Goal: Find contact information: Find contact information

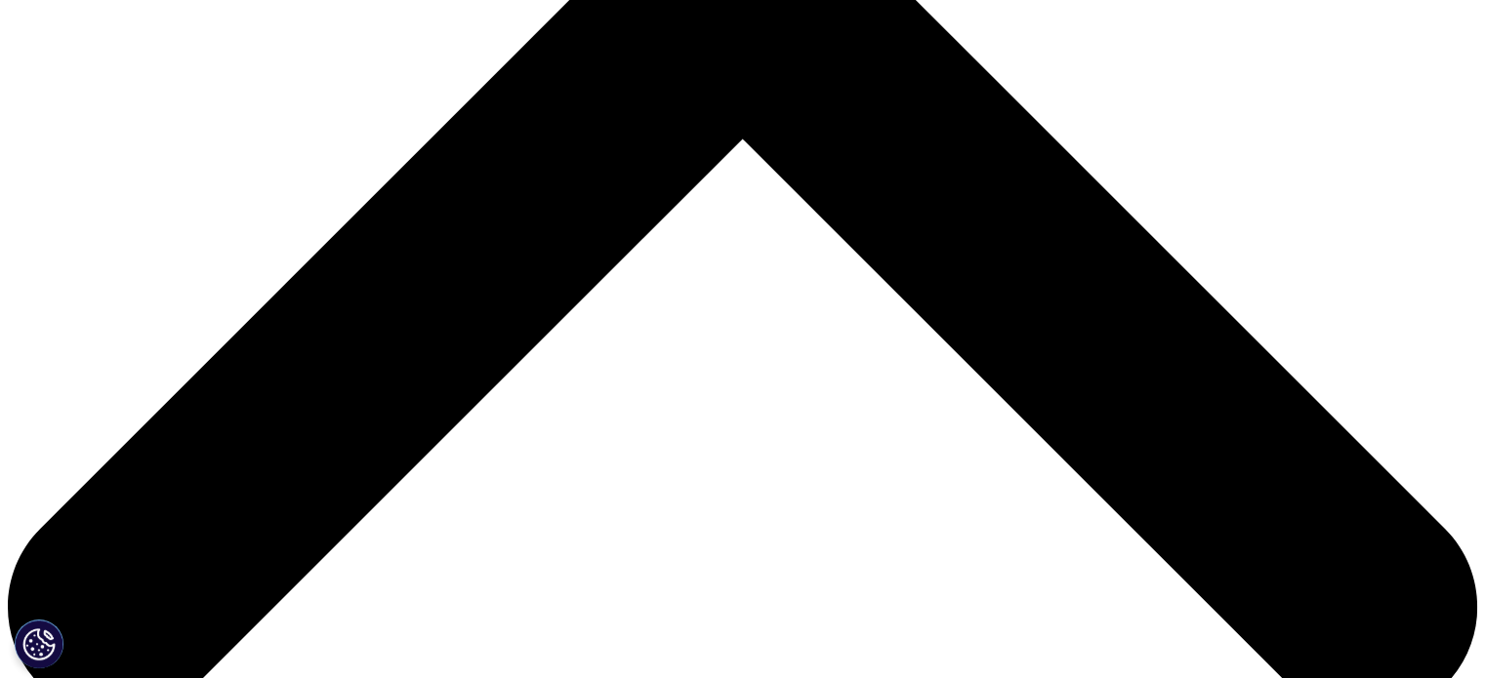
scroll to position [777, 0]
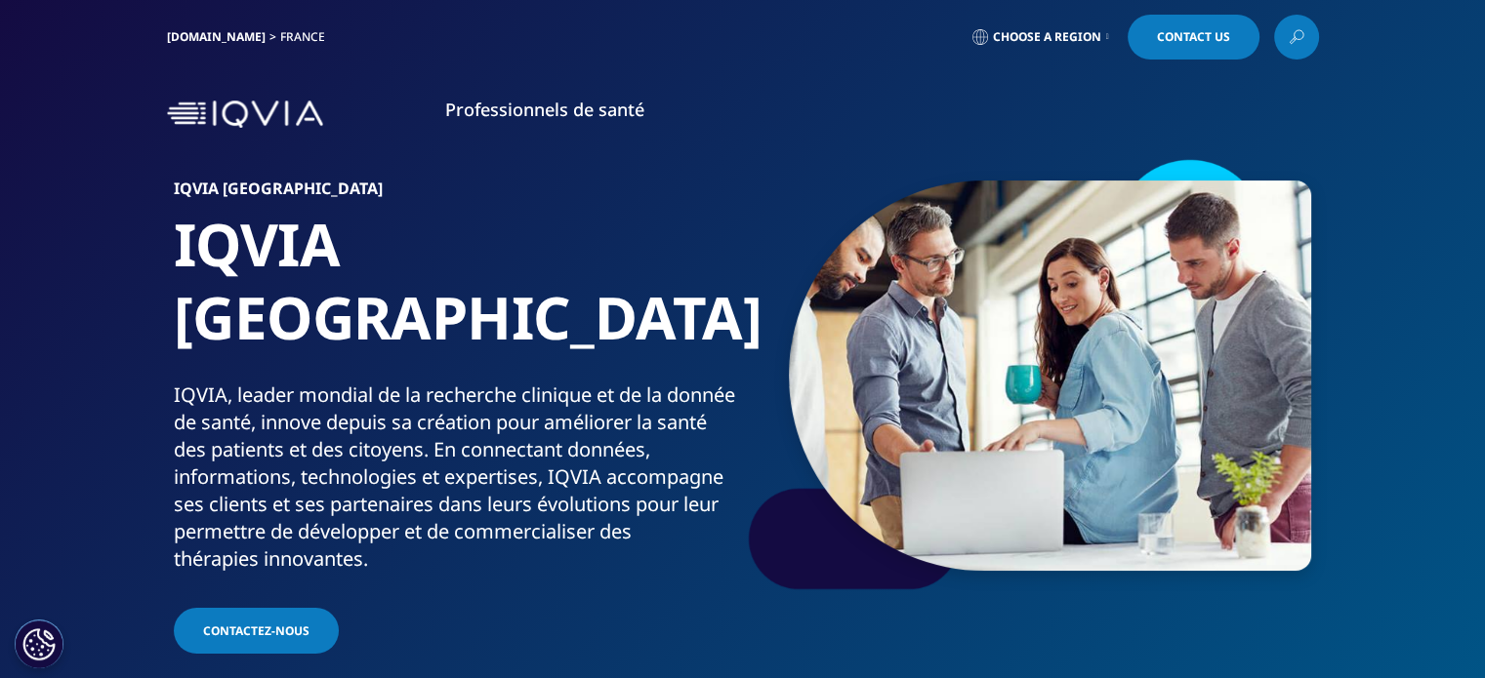
click at [1093, 36] on span "Choose a Region" at bounding box center [1047, 37] width 108 height 16
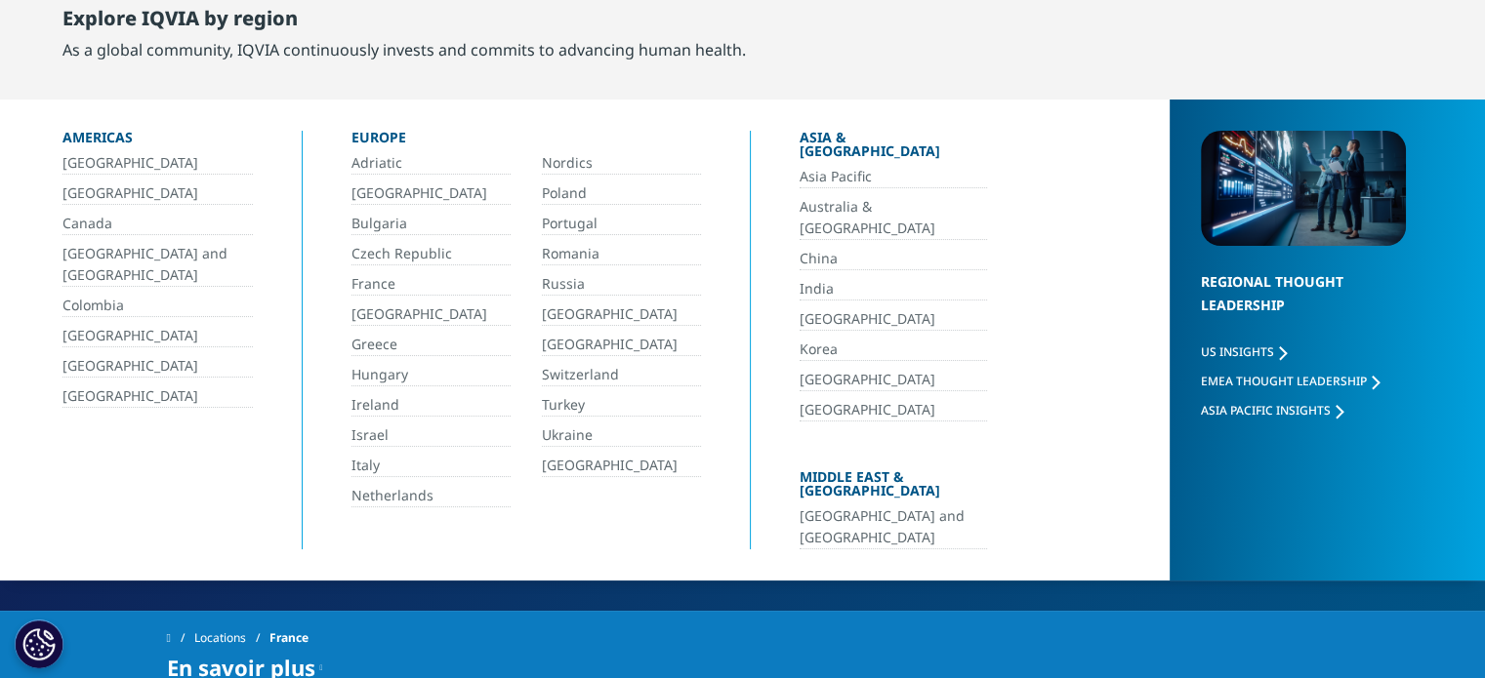
scroll to position [97, 0]
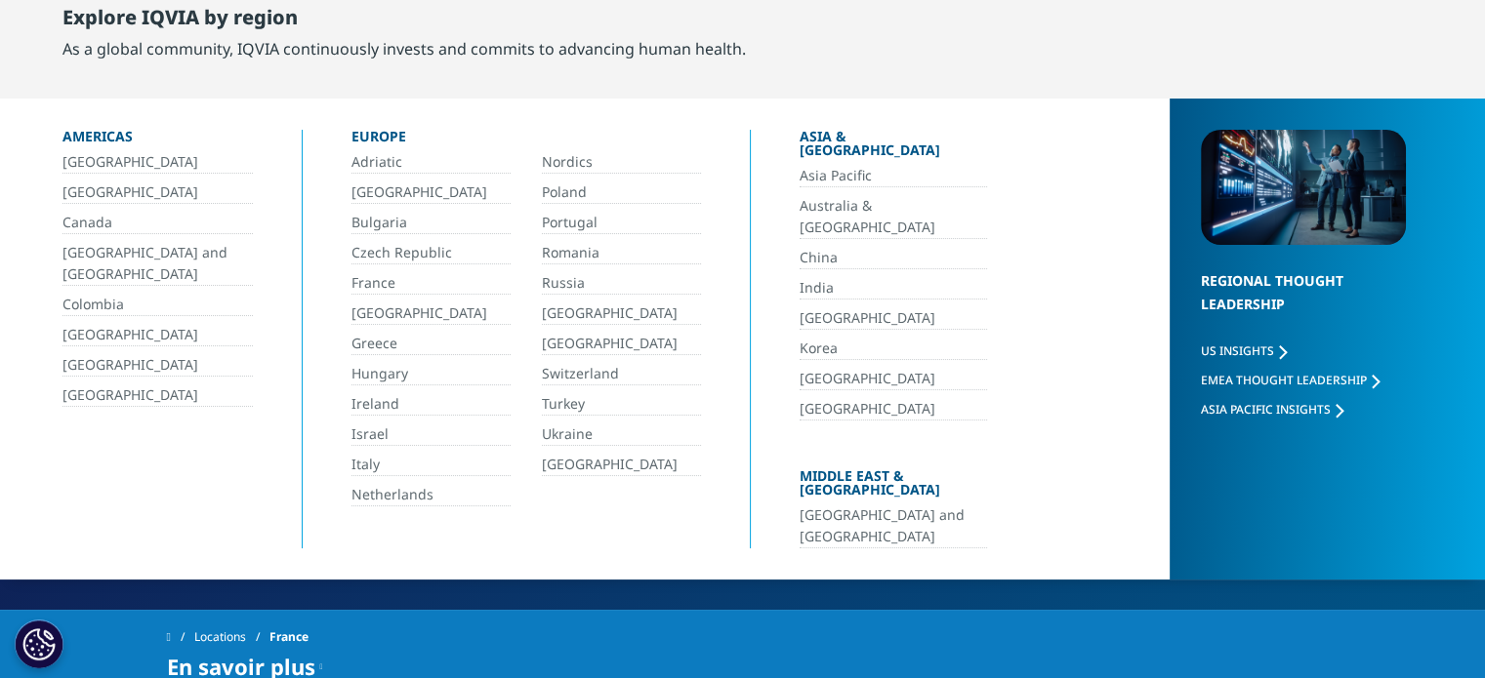
click at [378, 280] on link "France" at bounding box center [430, 283] width 159 height 22
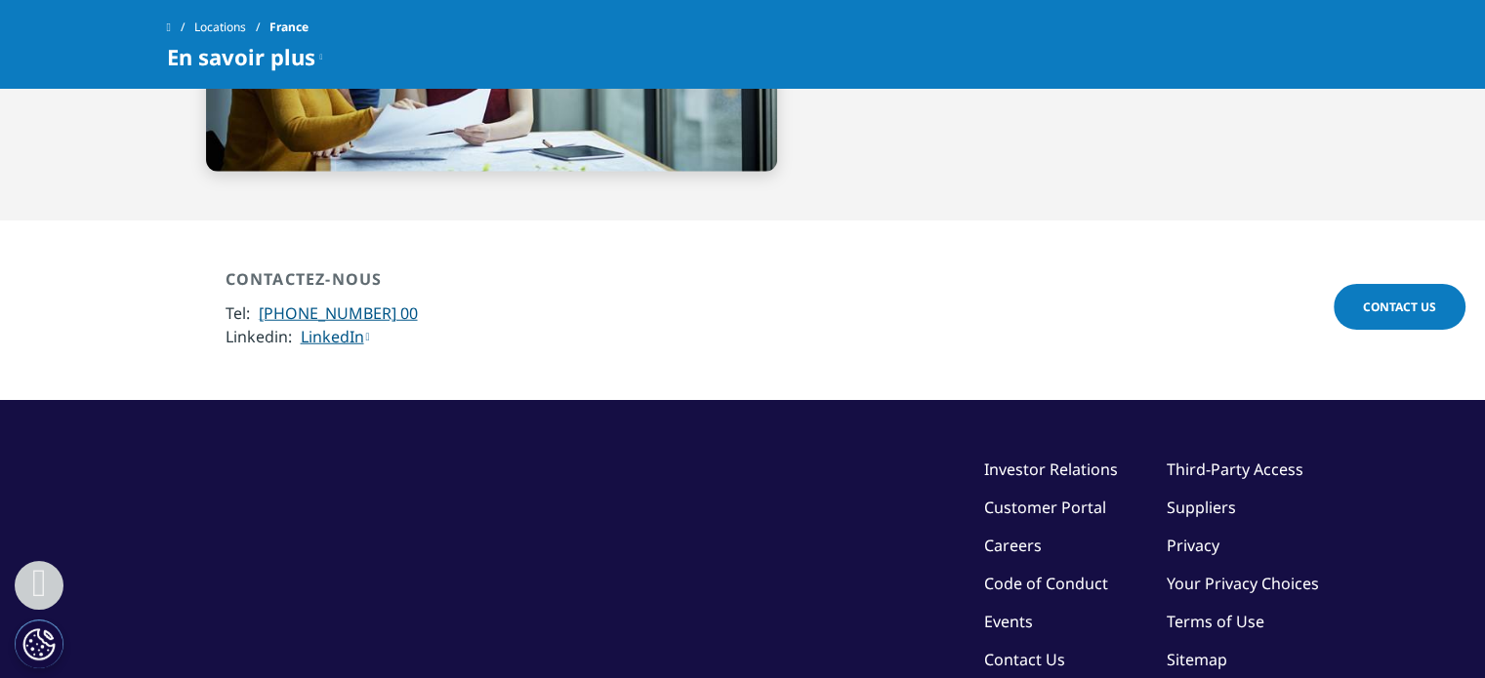
scroll to position [4979, 0]
click at [578, 458] on div "©2025 IQVIA Inc, All Rights Reserved. Investor Relations Customer Portal Career…" at bounding box center [743, 601] width 1152 height 287
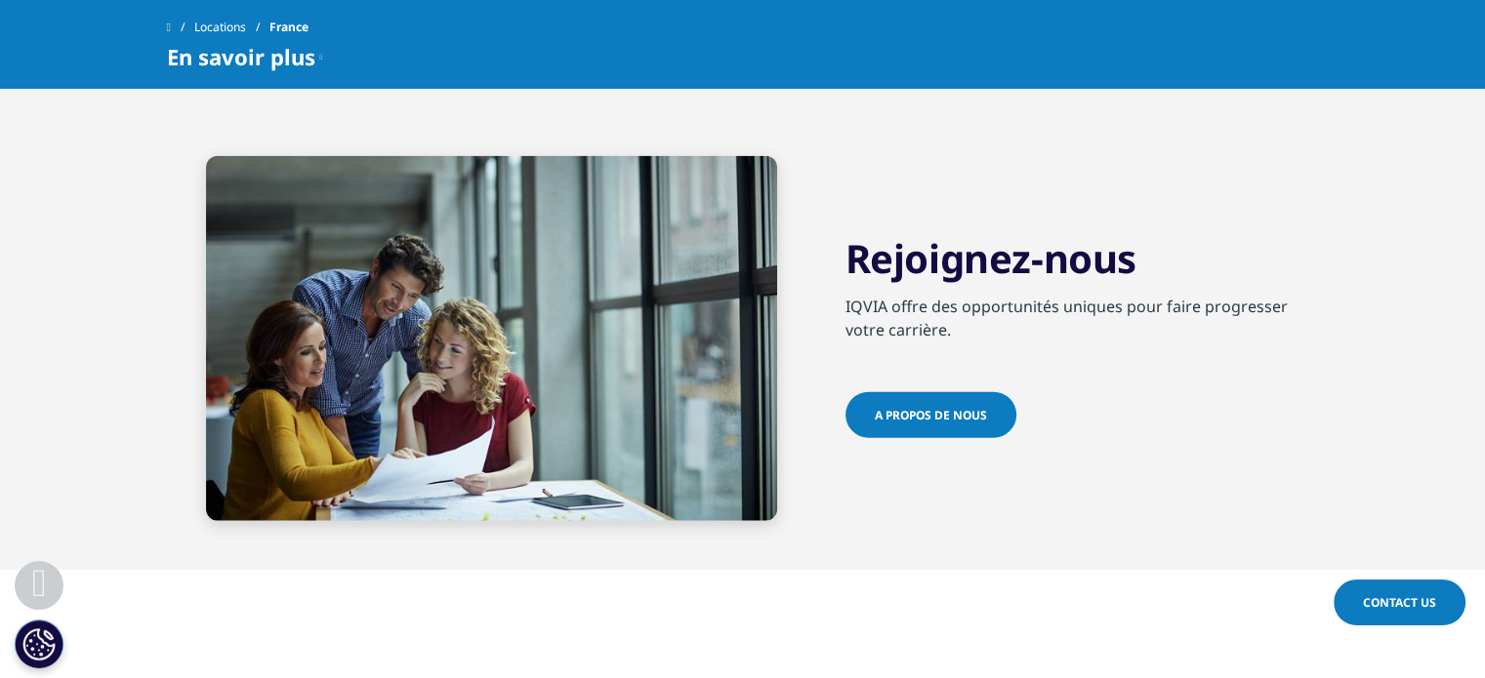
scroll to position [4650, 0]
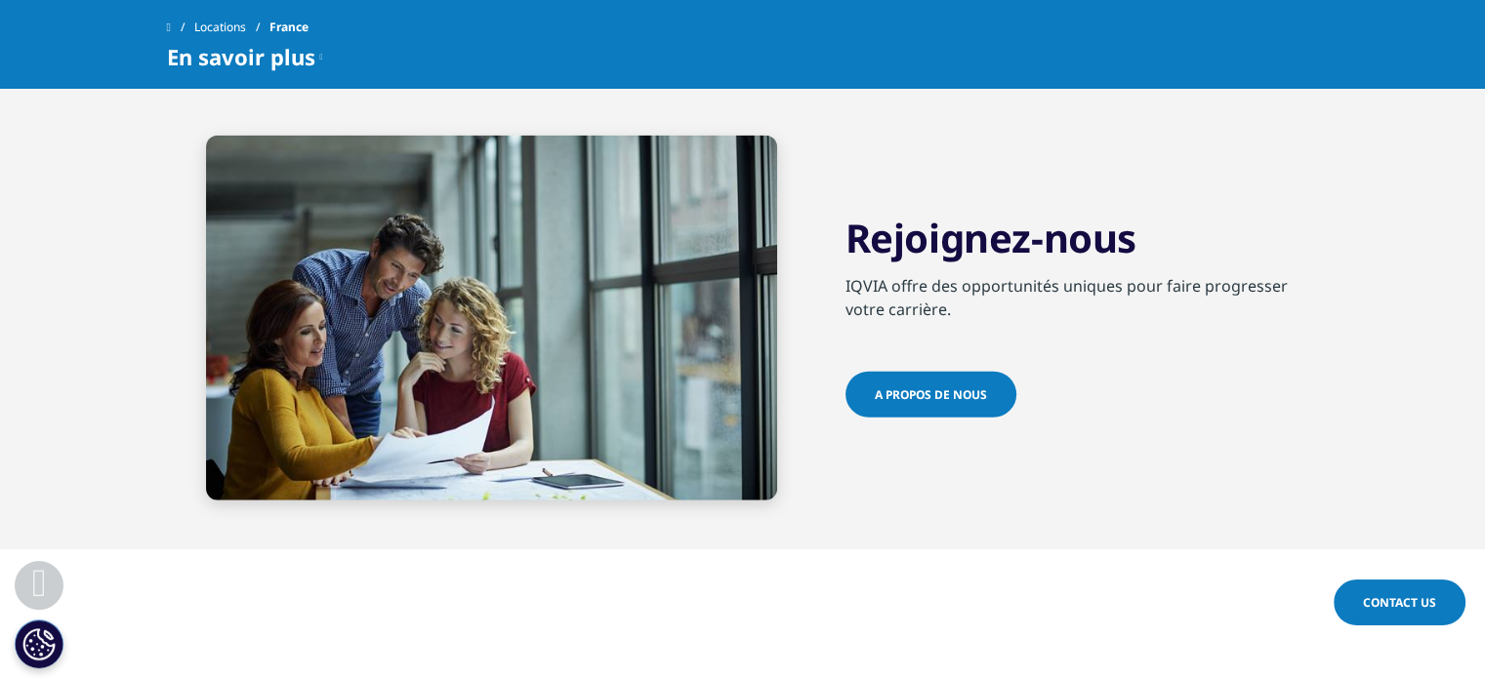
click at [19, 347] on section "Rejoignez-nous [PERSON_NAME] offre des opportunités uniques pour faire progress…" at bounding box center [742, 318] width 1485 height 463
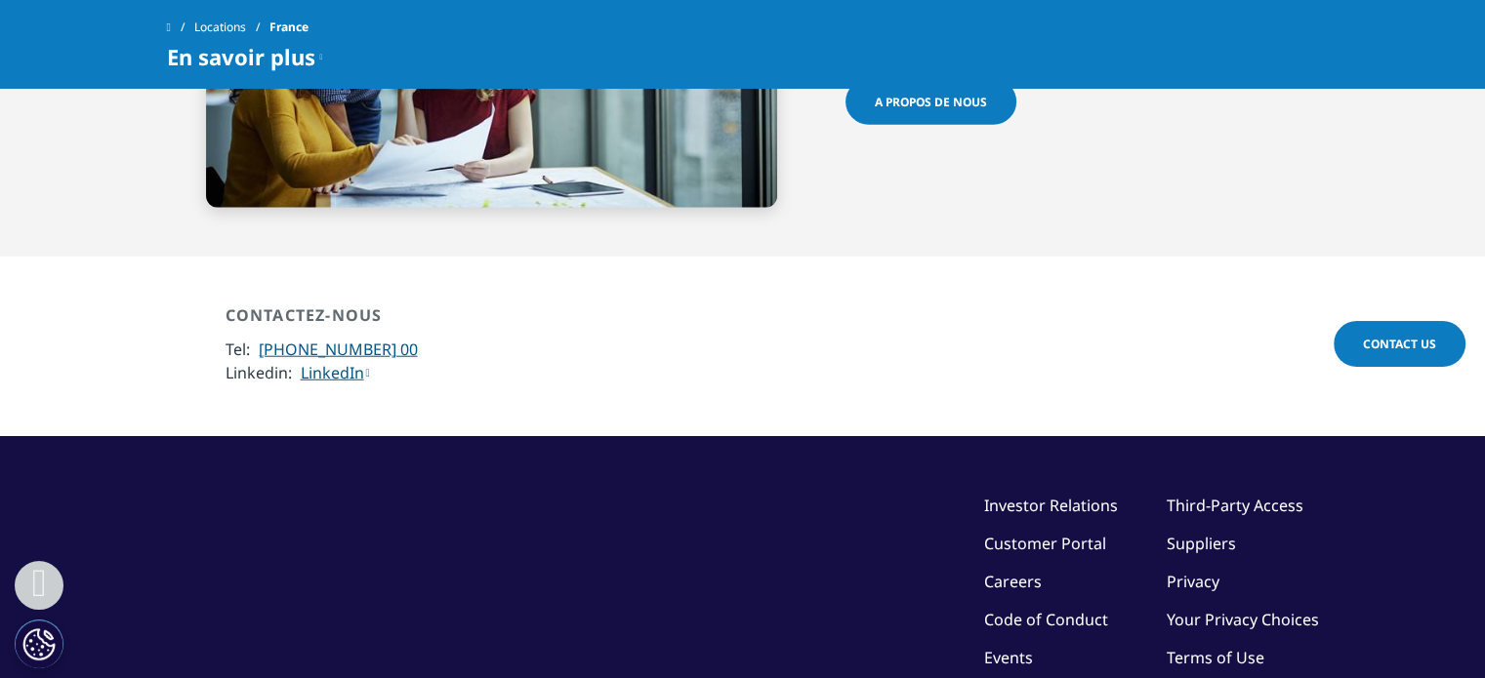
scroll to position [4941, 0]
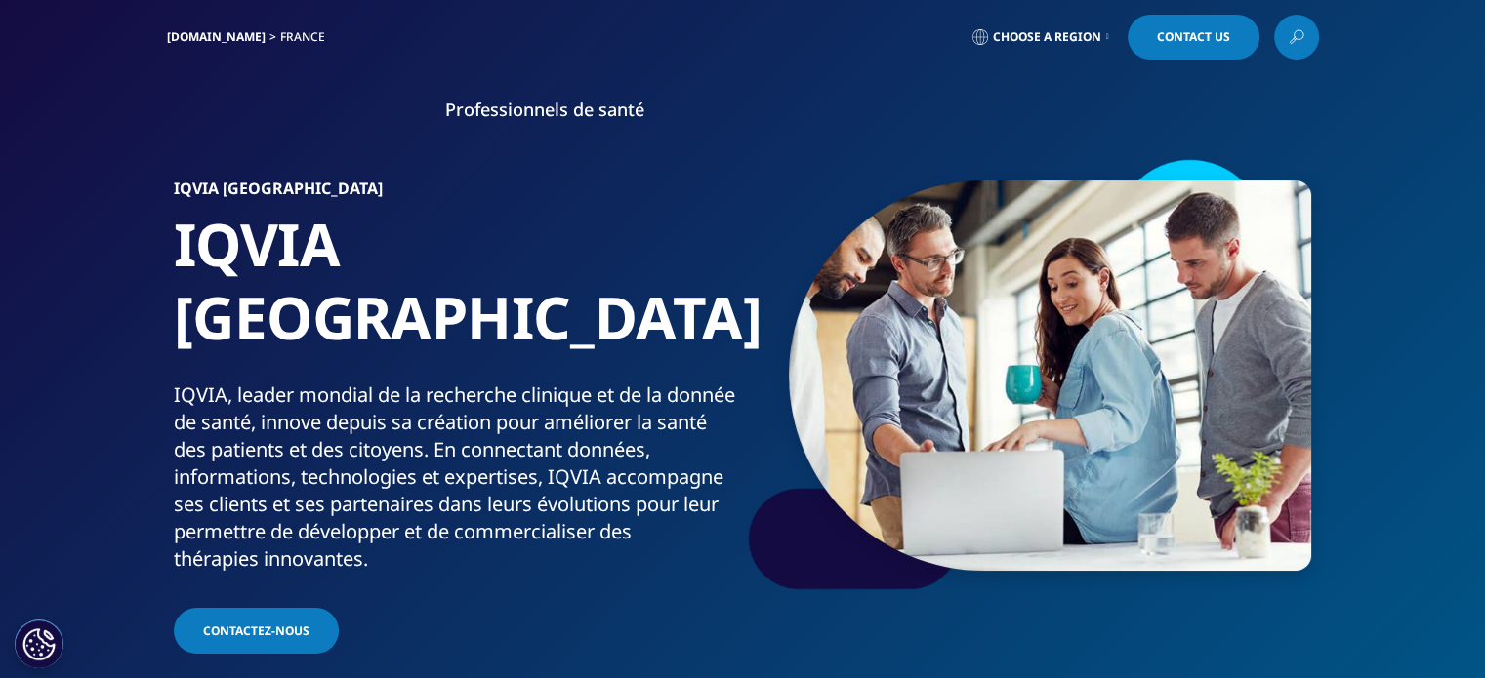
click at [1180, 39] on span "Contact Us" at bounding box center [1193, 37] width 73 height 12
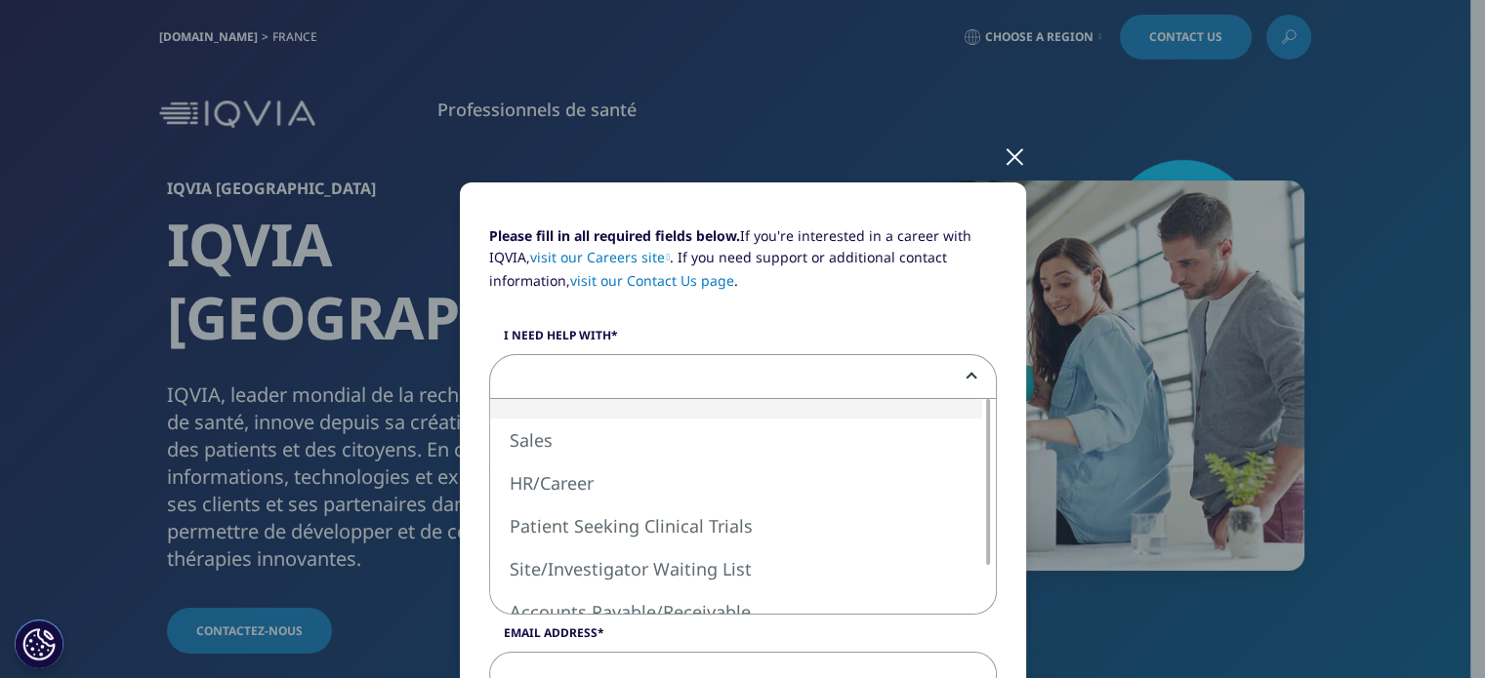
click at [707, 388] on span at bounding box center [743, 377] width 506 height 45
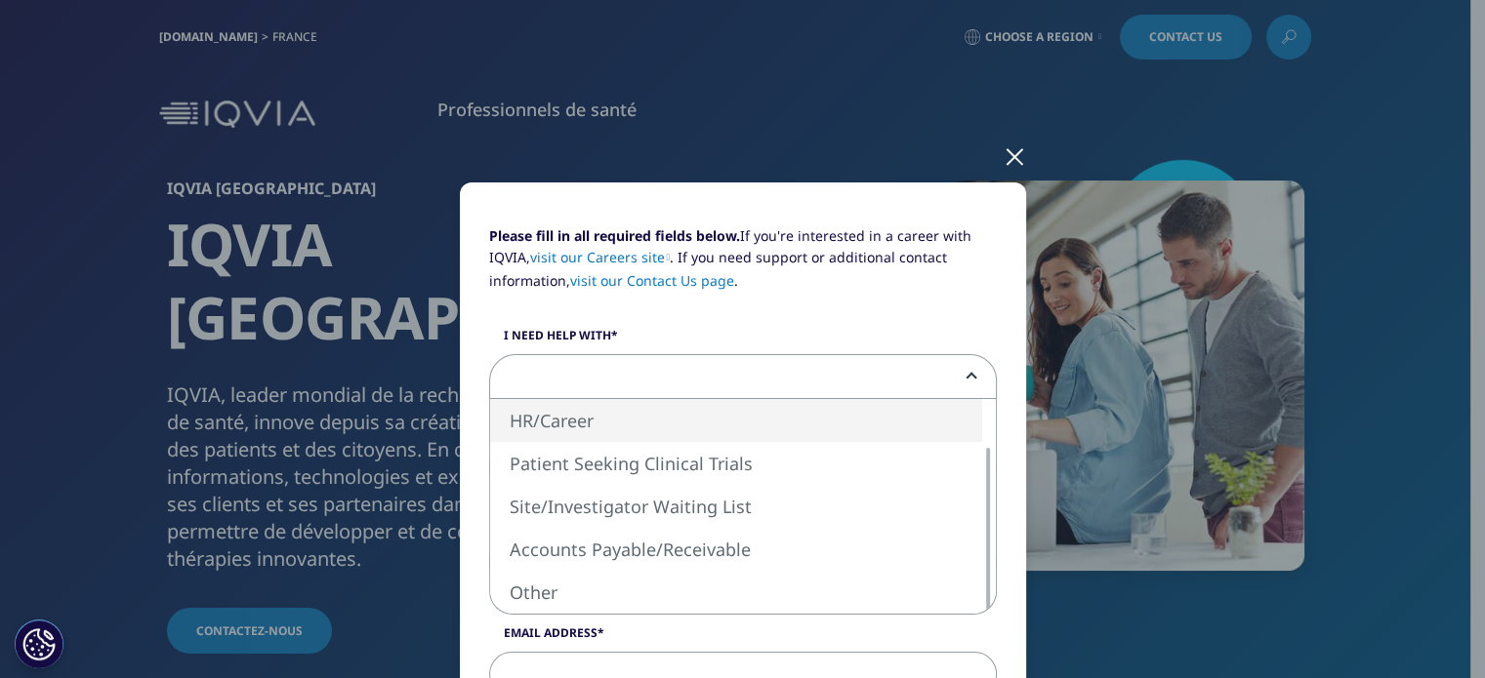
click at [1004, 151] on div at bounding box center [1015, 156] width 22 height 54
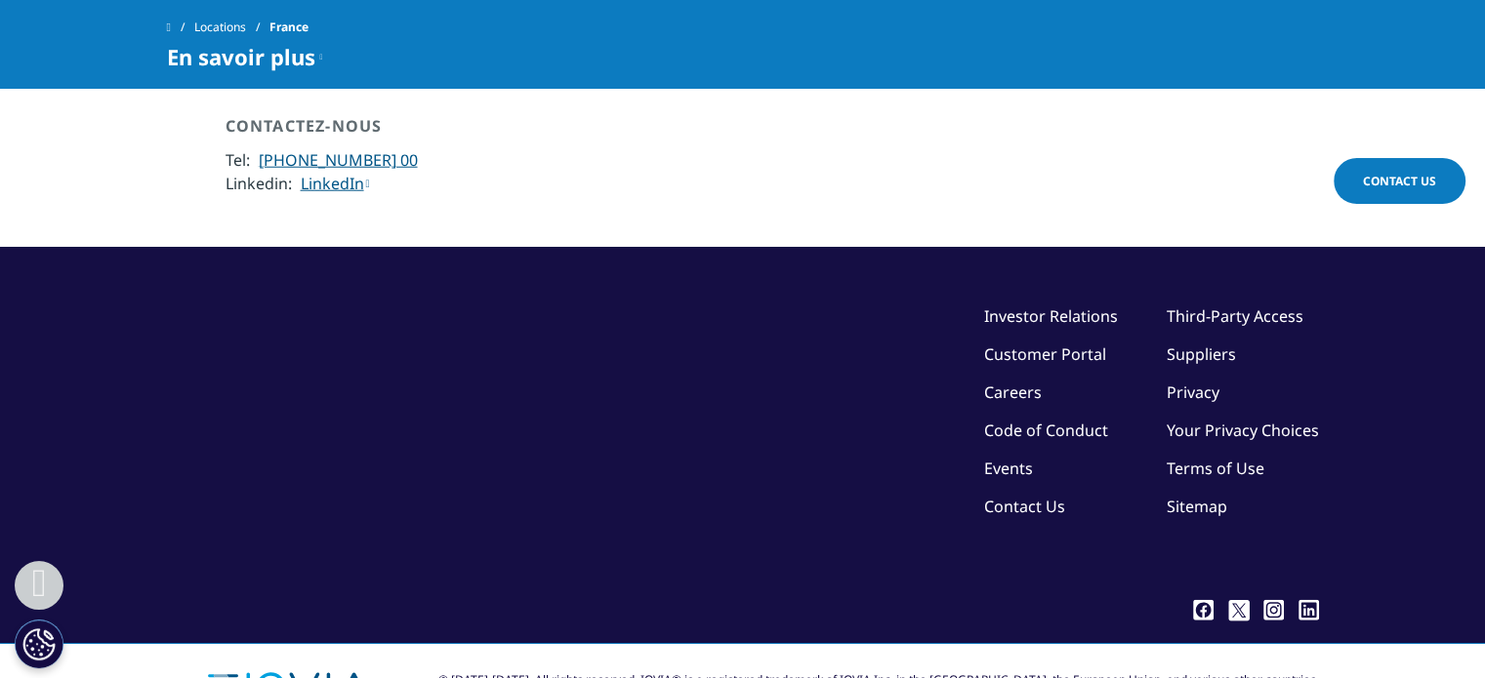
scroll to position [5135, 0]
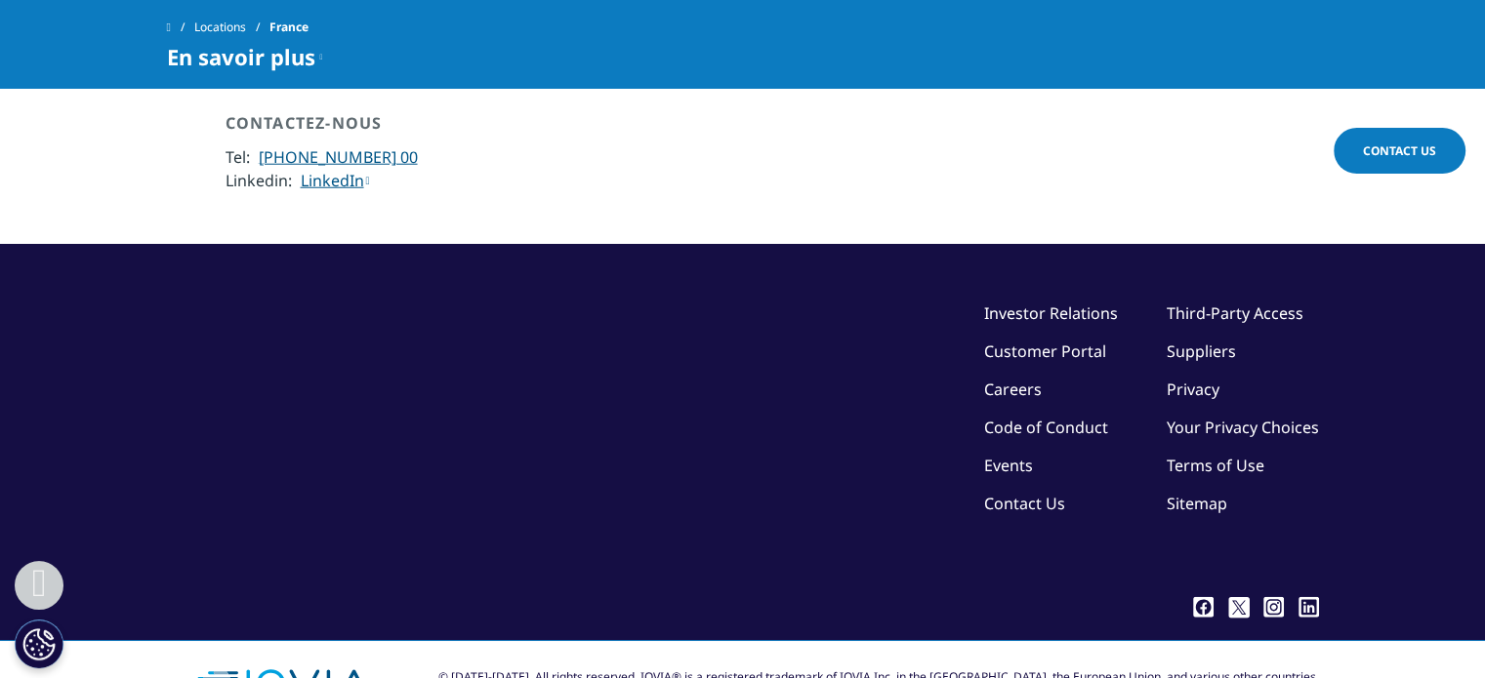
click at [1002, 493] on link "Contact Us" at bounding box center [1024, 503] width 81 height 21
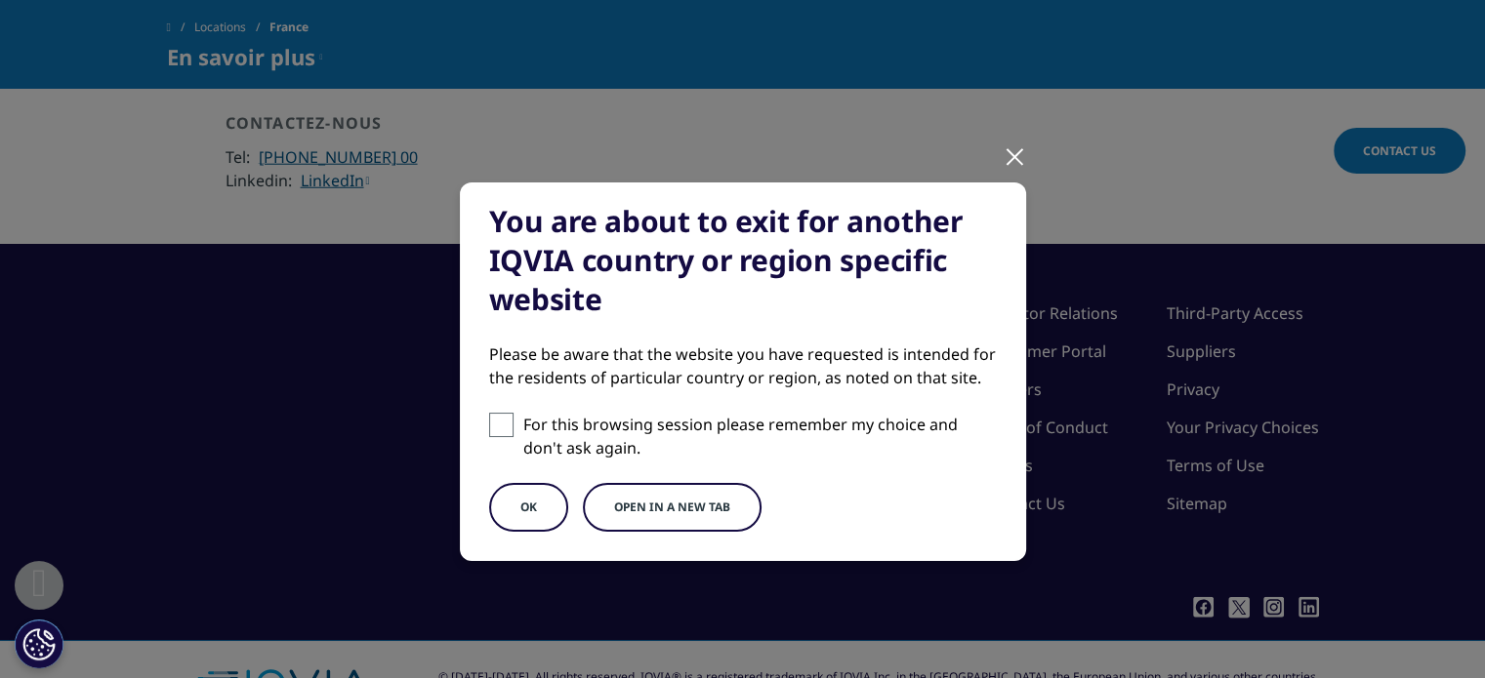
click at [701, 513] on button "Open in a new tab" at bounding box center [672, 507] width 179 height 49
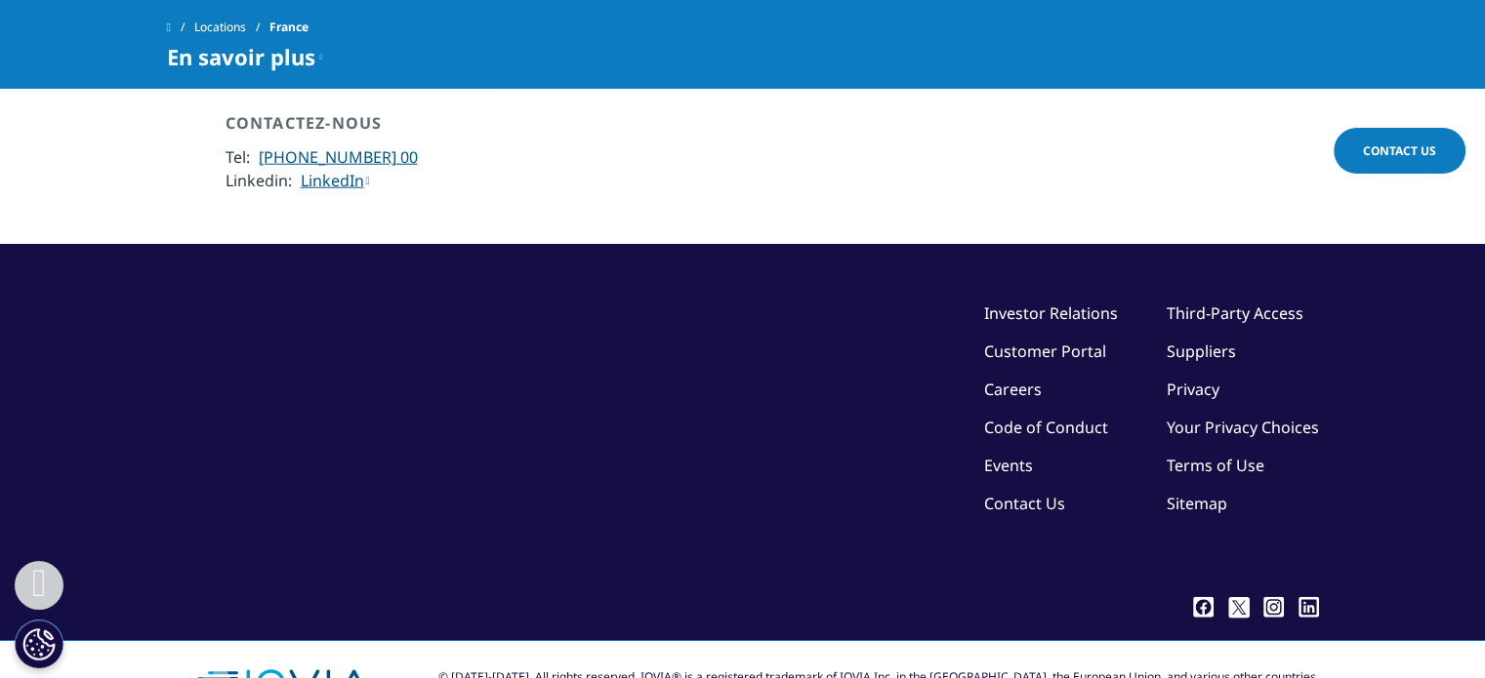
click at [337, 170] on link "LinkedIn" at bounding box center [335, 180] width 69 height 21
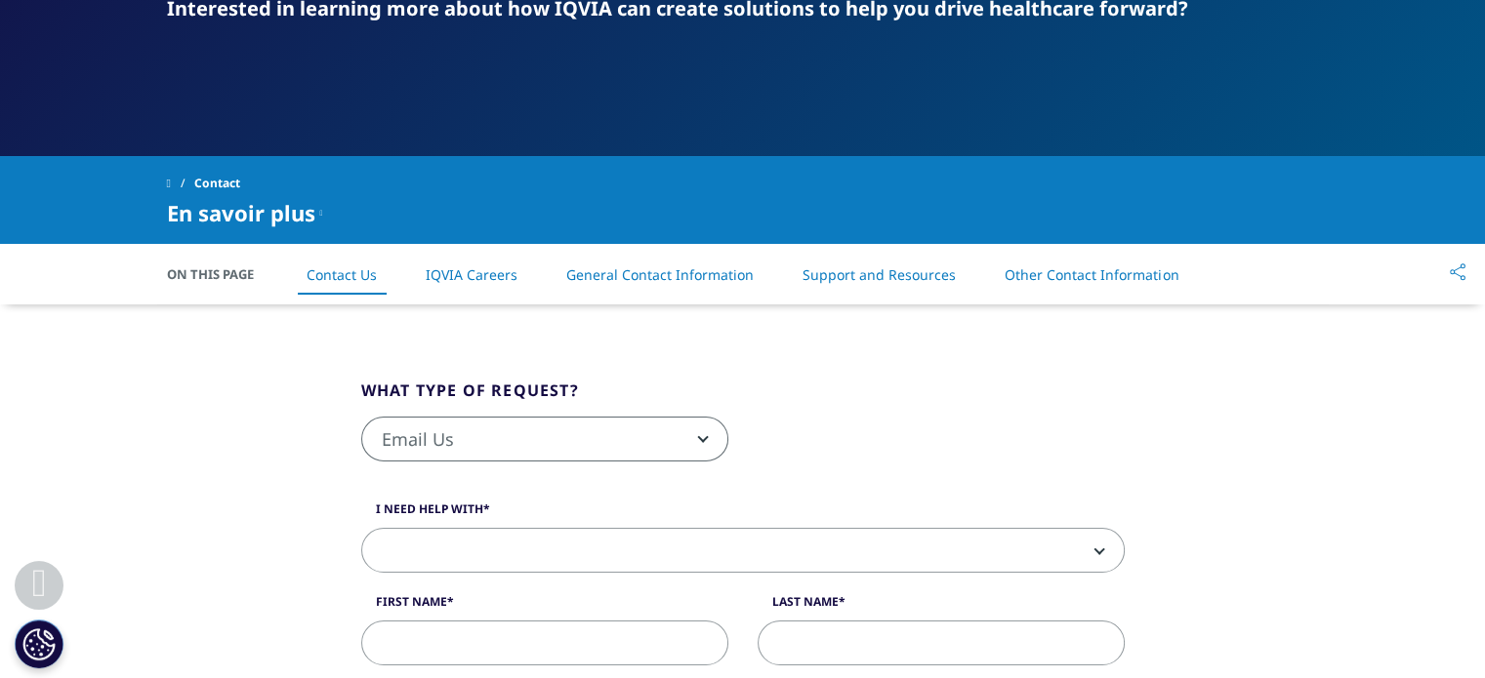
click at [599, 445] on span "Email Us" at bounding box center [544, 440] width 365 height 45
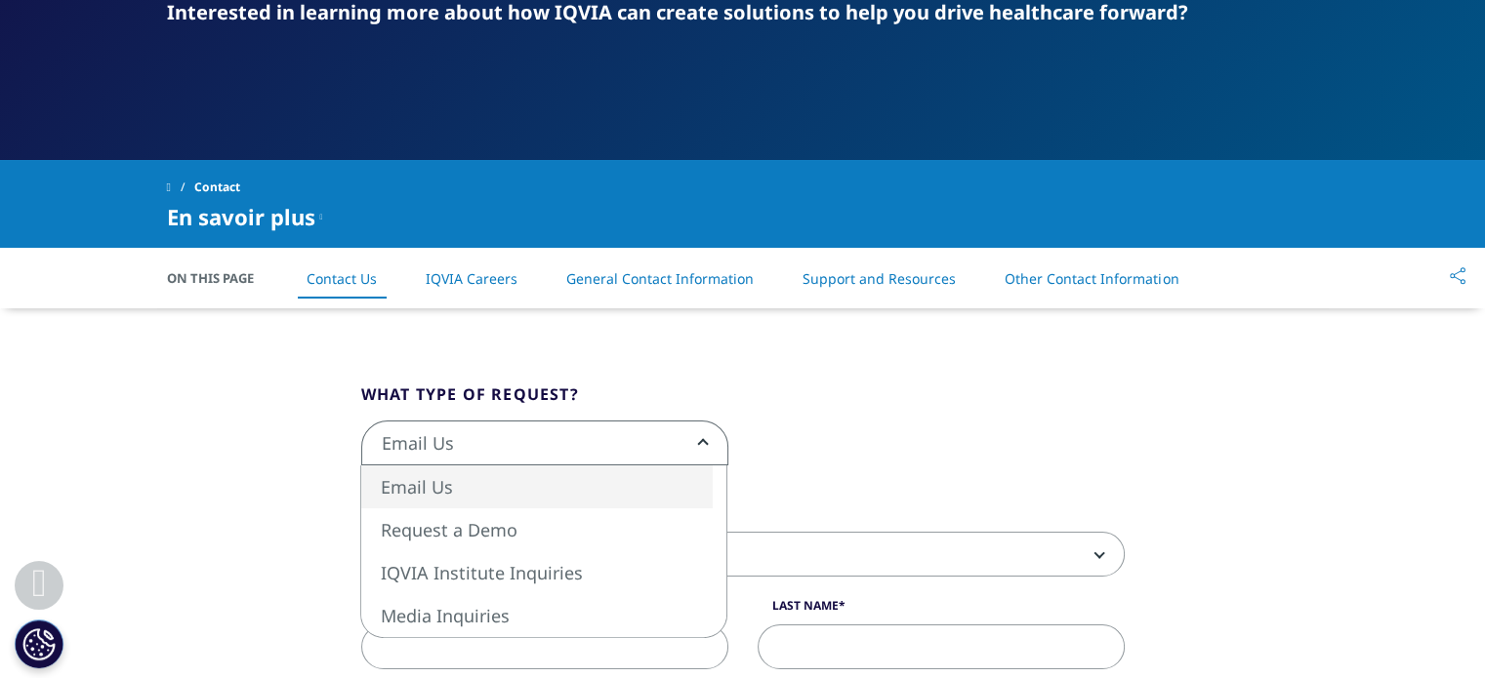
scroll to position [294, 0]
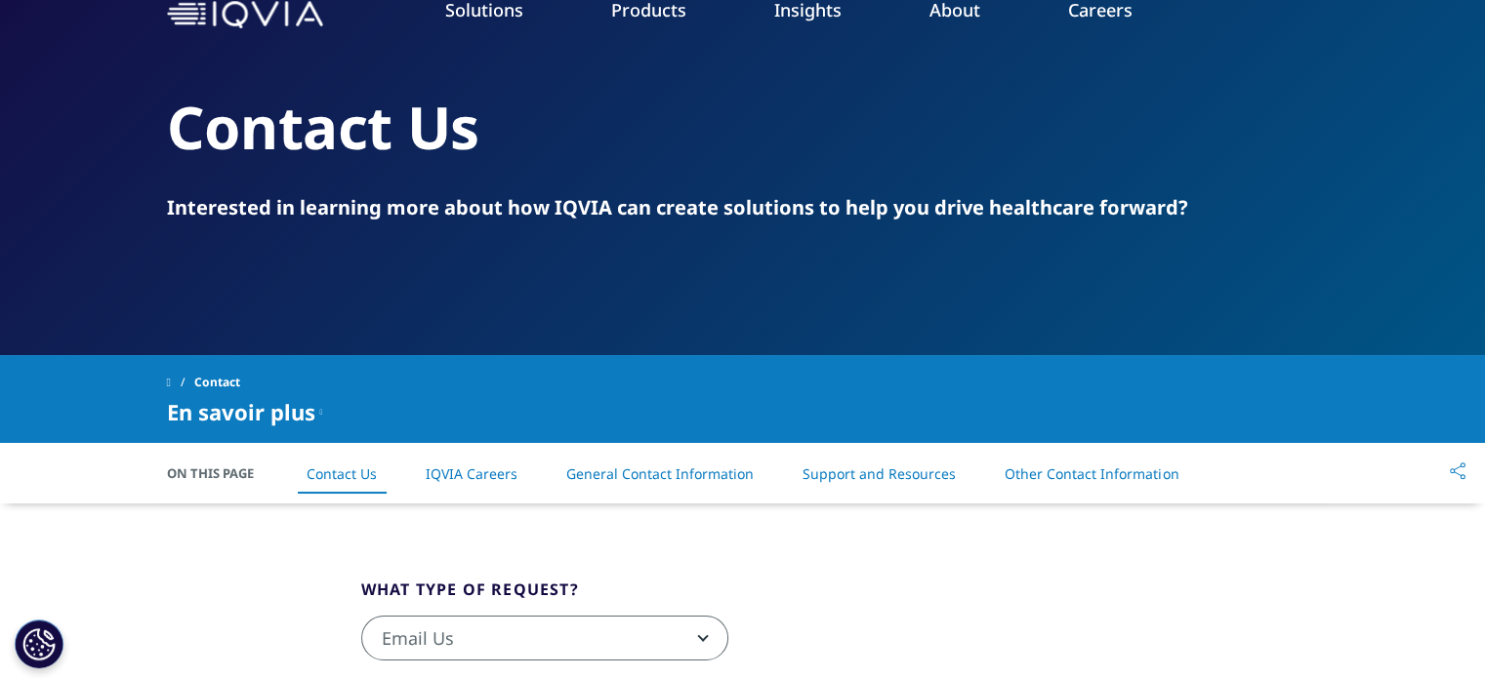
scroll to position [99, 0]
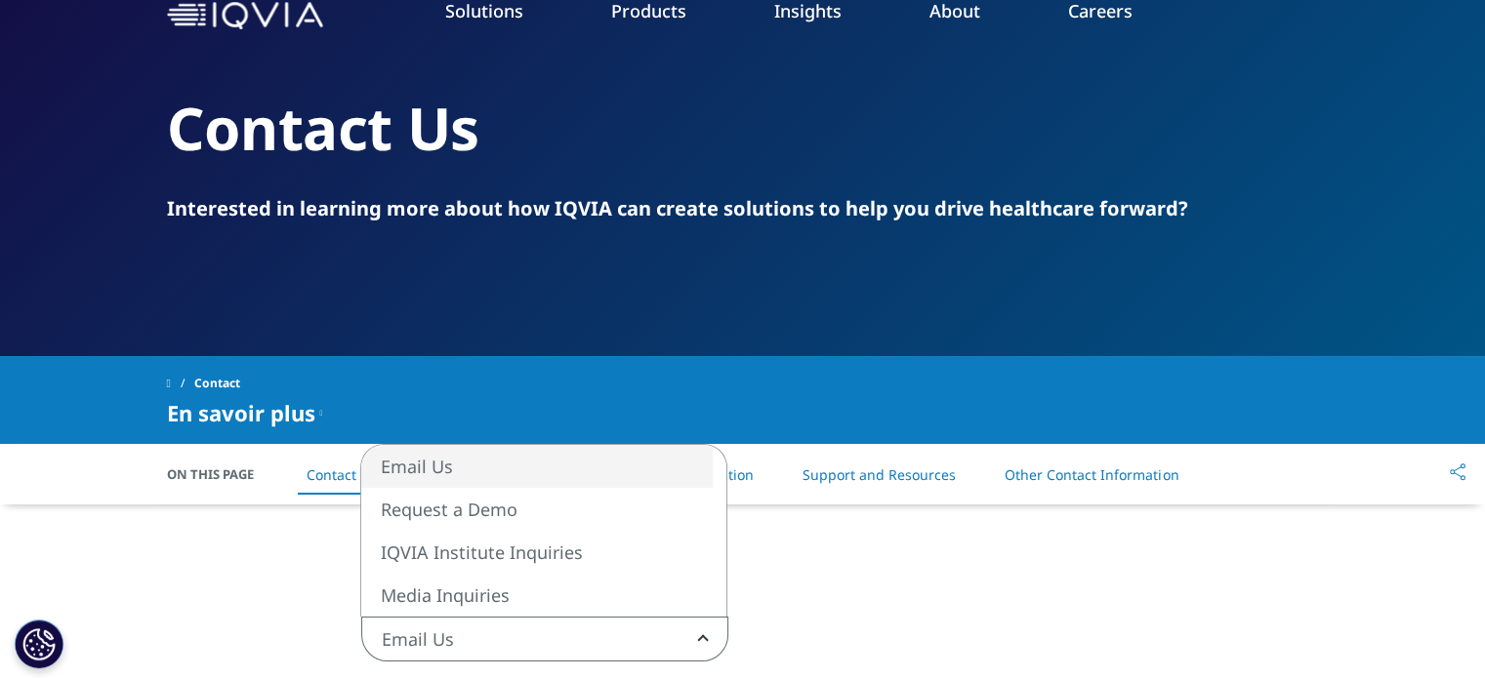
click at [523, 632] on span "Email Us" at bounding box center [544, 640] width 365 height 45
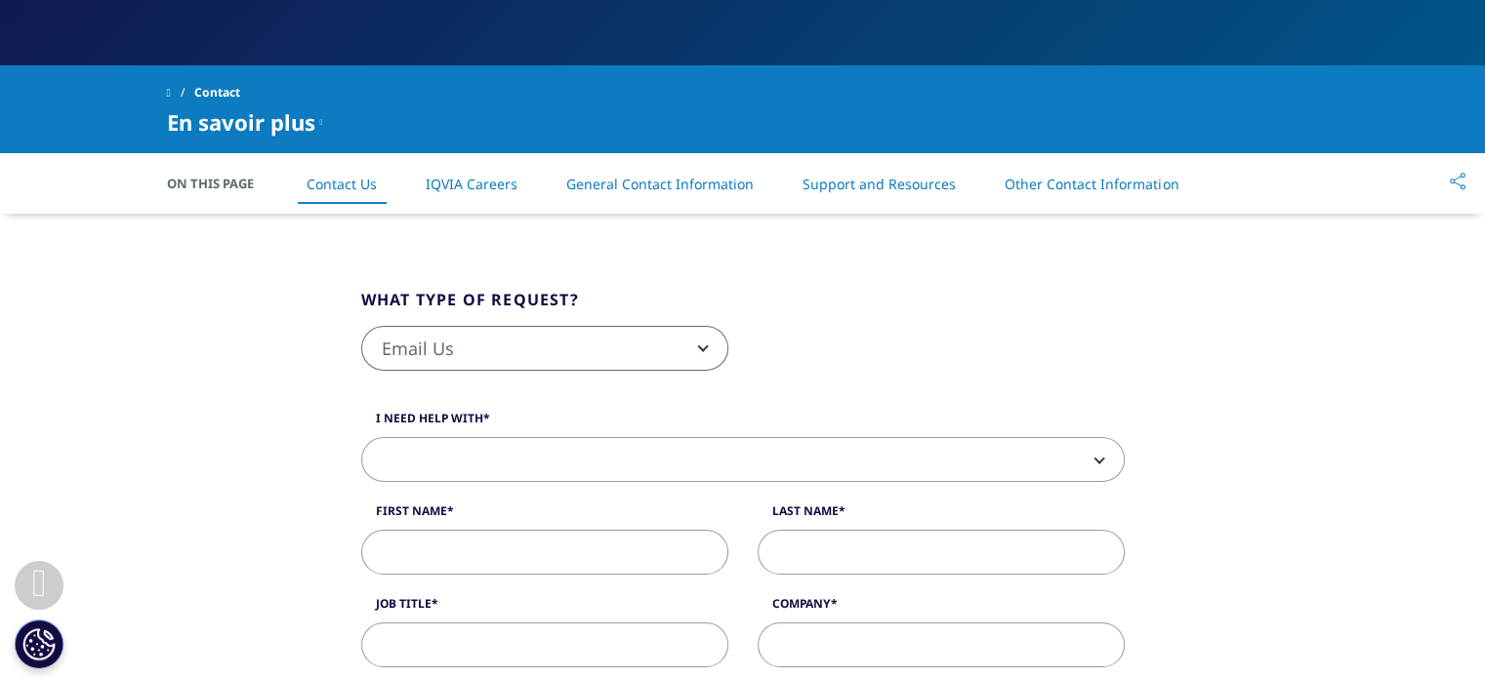
scroll to position [390, 0]
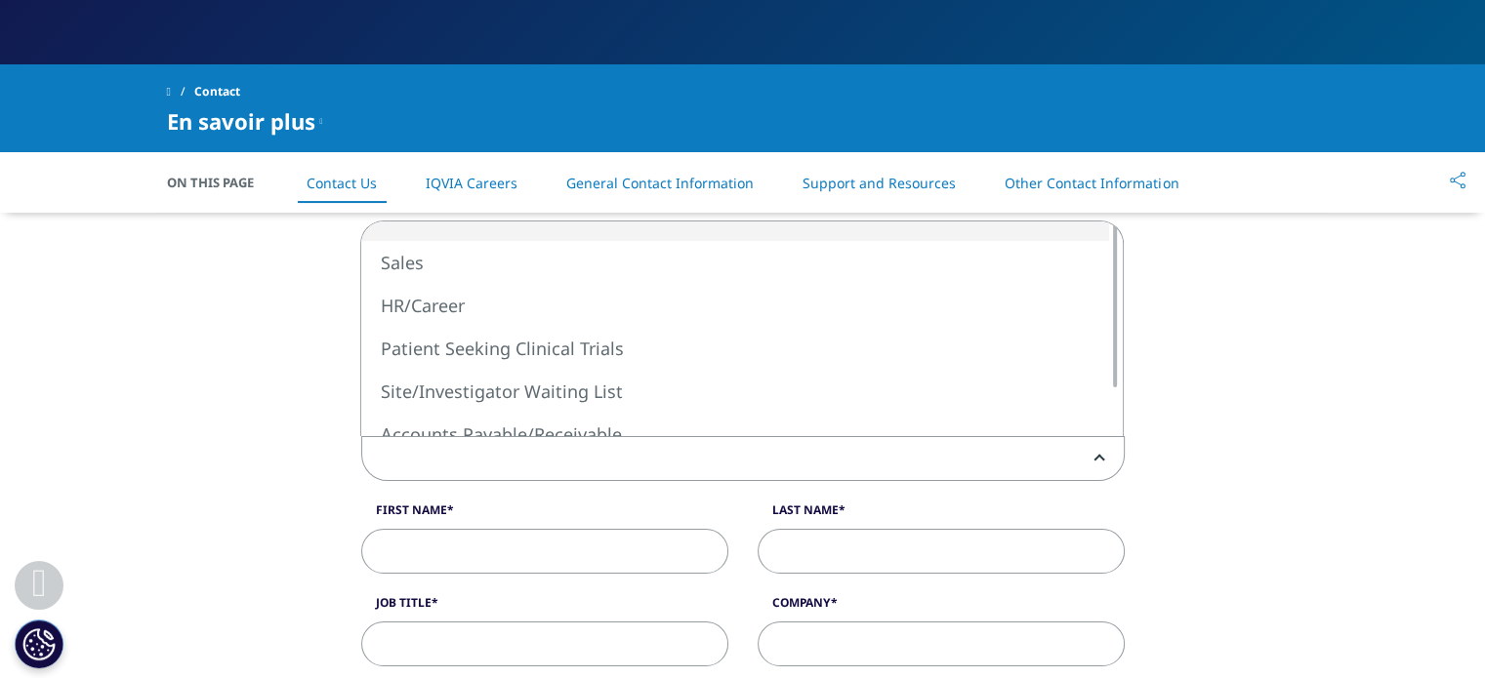
click at [469, 452] on span at bounding box center [742, 459] width 761 height 45
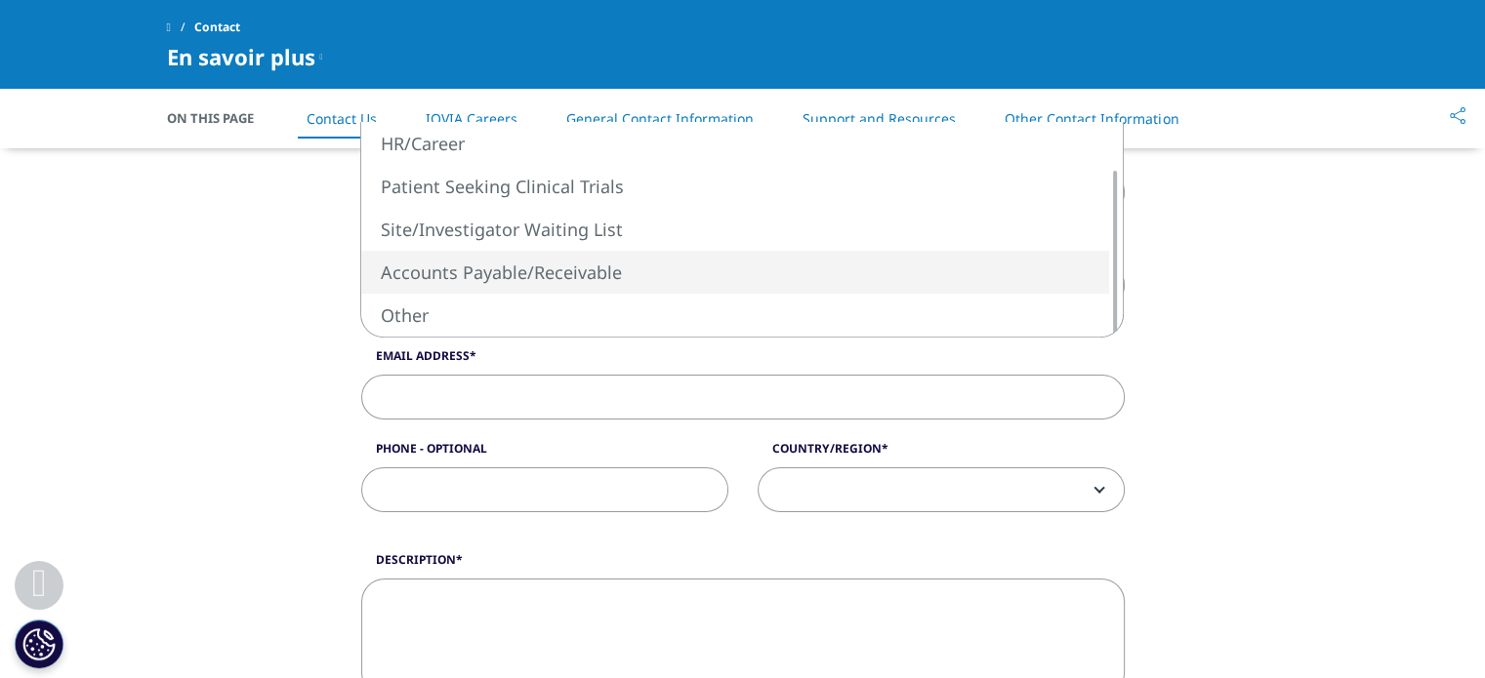
scroll to position [601, 0]
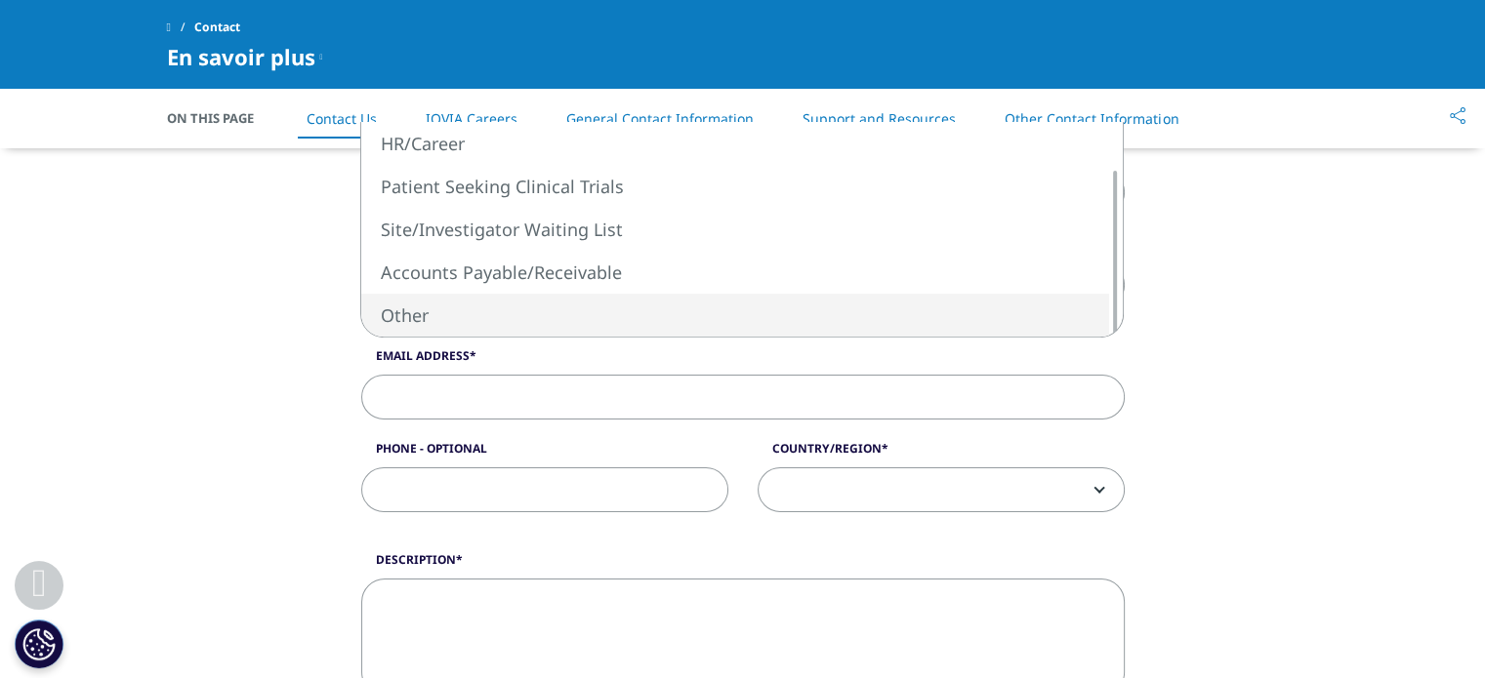
select select "Other"
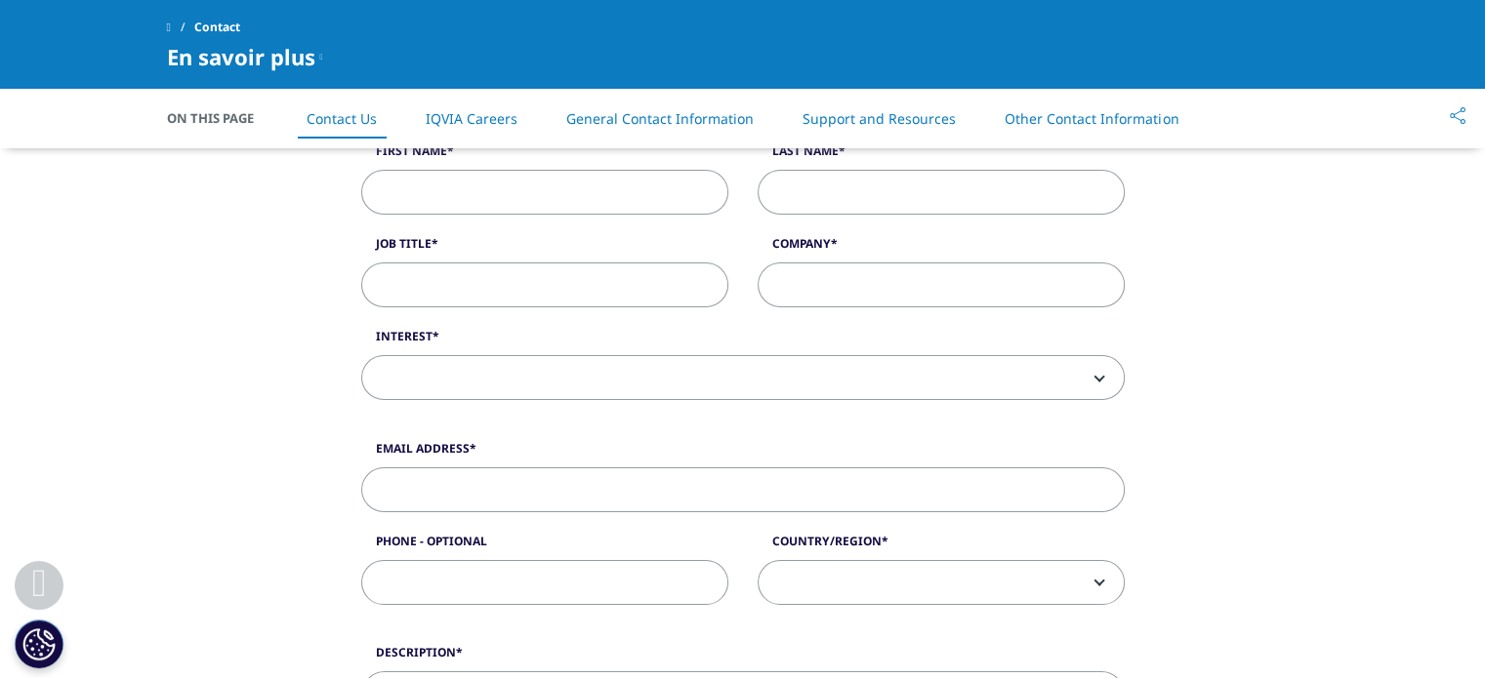
click at [266, 387] on div "What type of request? Email Us Request a Demo IQVIA Institute Inquiries Media I…" at bounding box center [742, 529] width 1113 height 1351
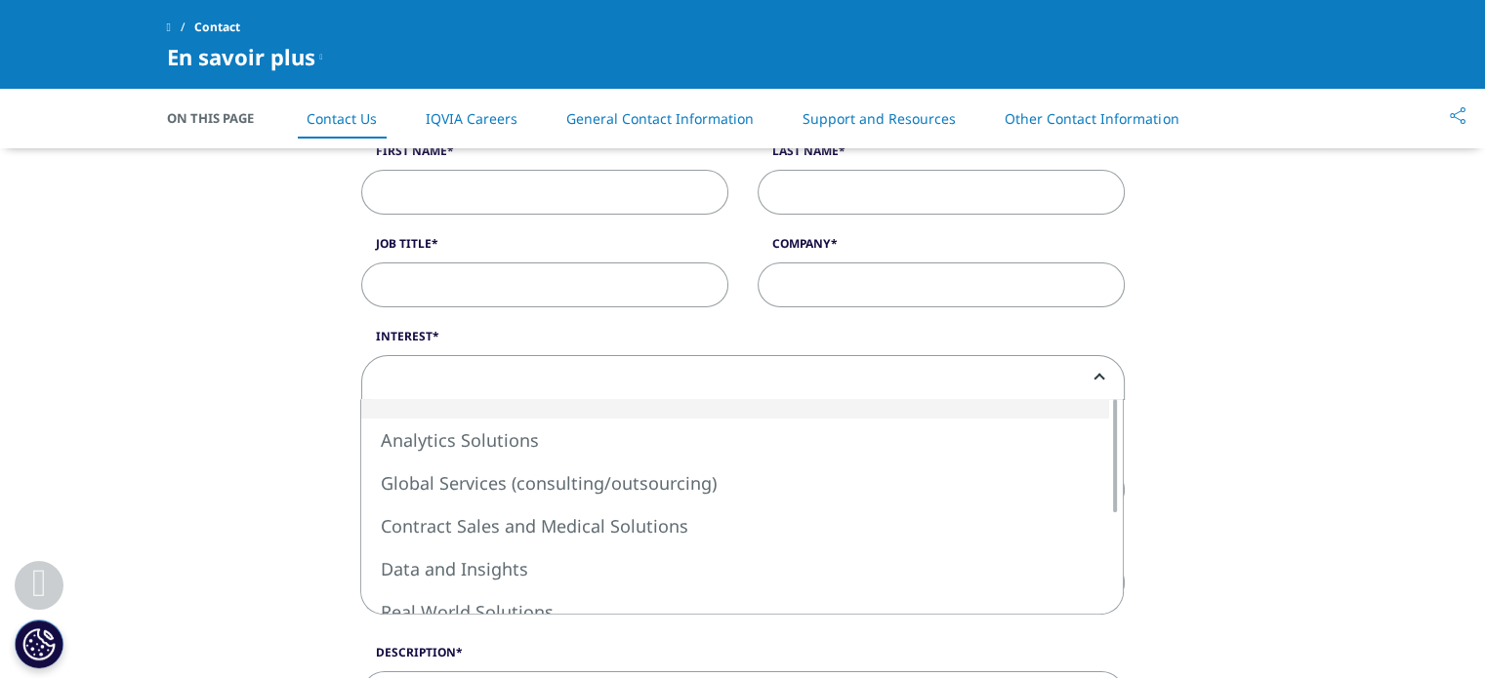
click at [491, 388] on span at bounding box center [742, 378] width 761 height 45
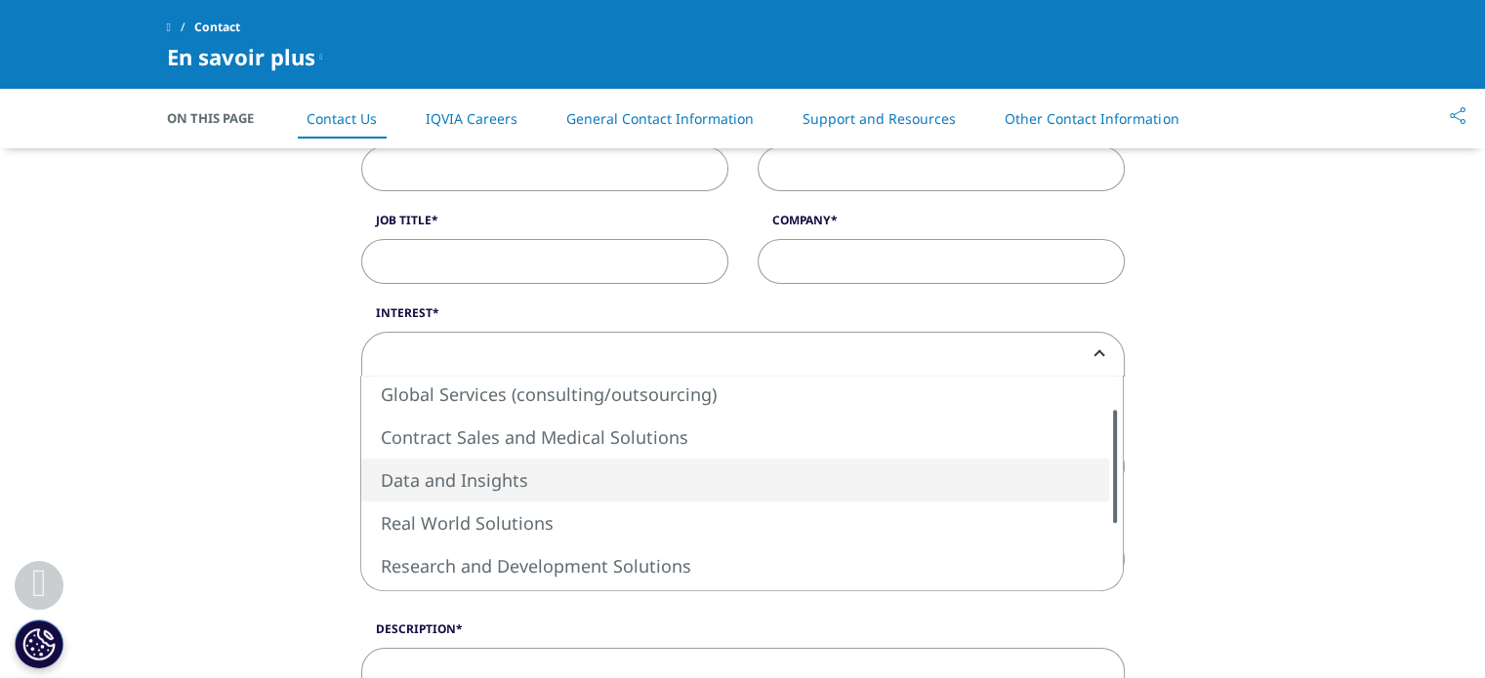
scroll to position [625, 0]
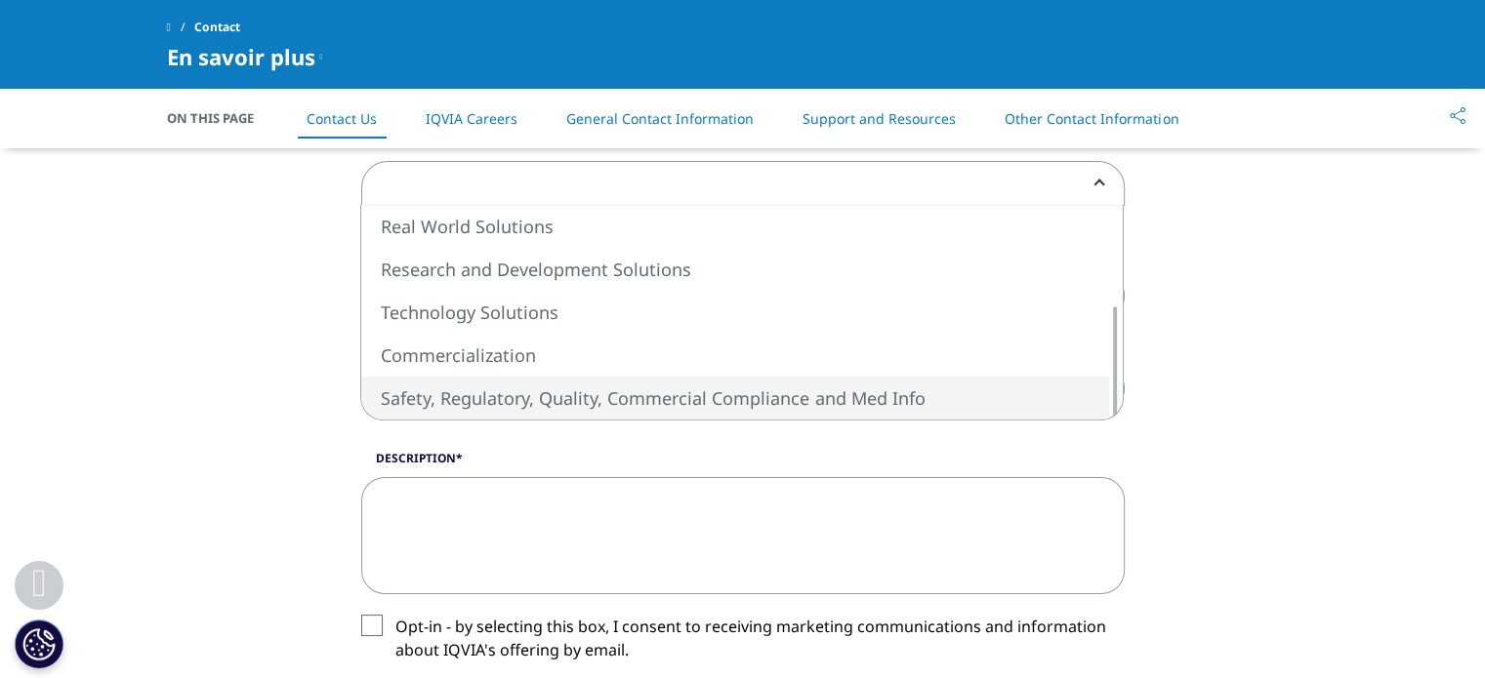
select select "Safety Regulatory Quality Commercial Compliance"
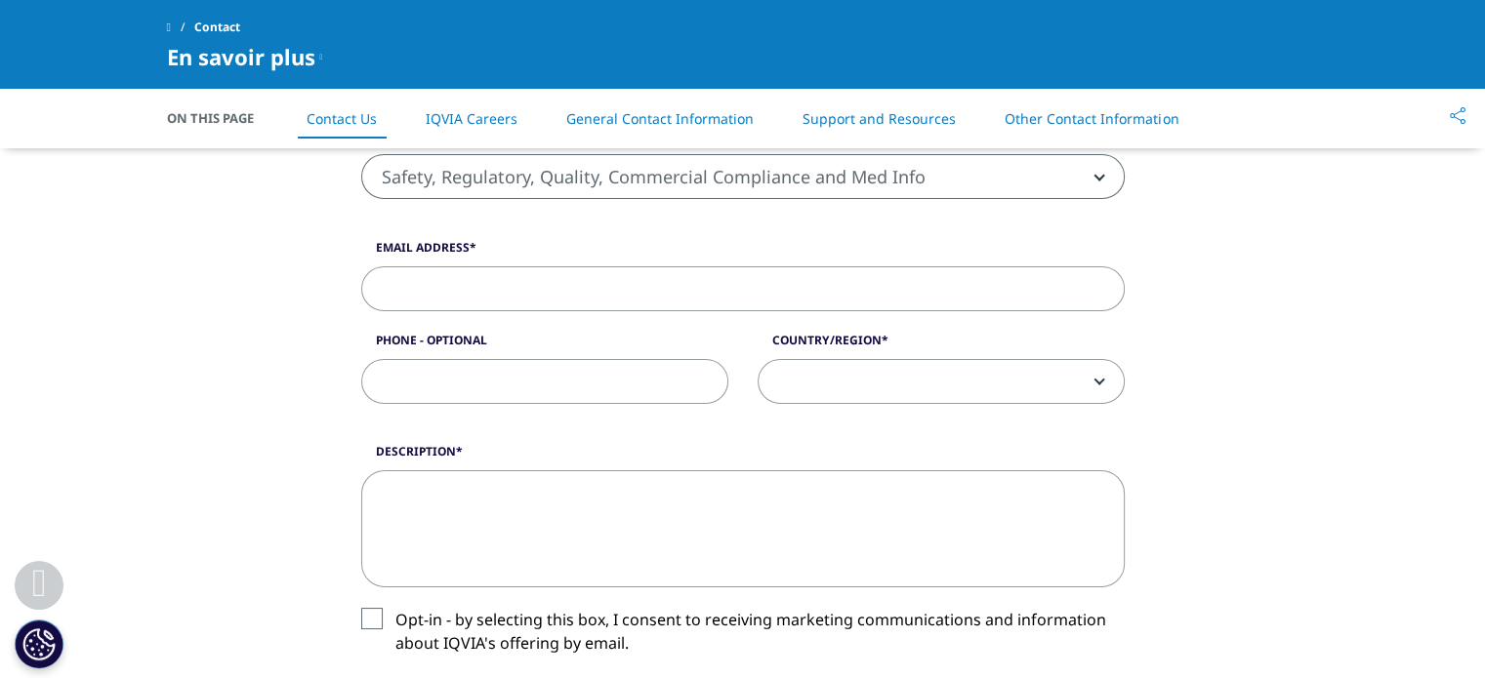
click at [276, 424] on div "What type of request? Email Us Request a Demo IQVIA Institute Inquiries Media I…" at bounding box center [742, 327] width 1113 height 1351
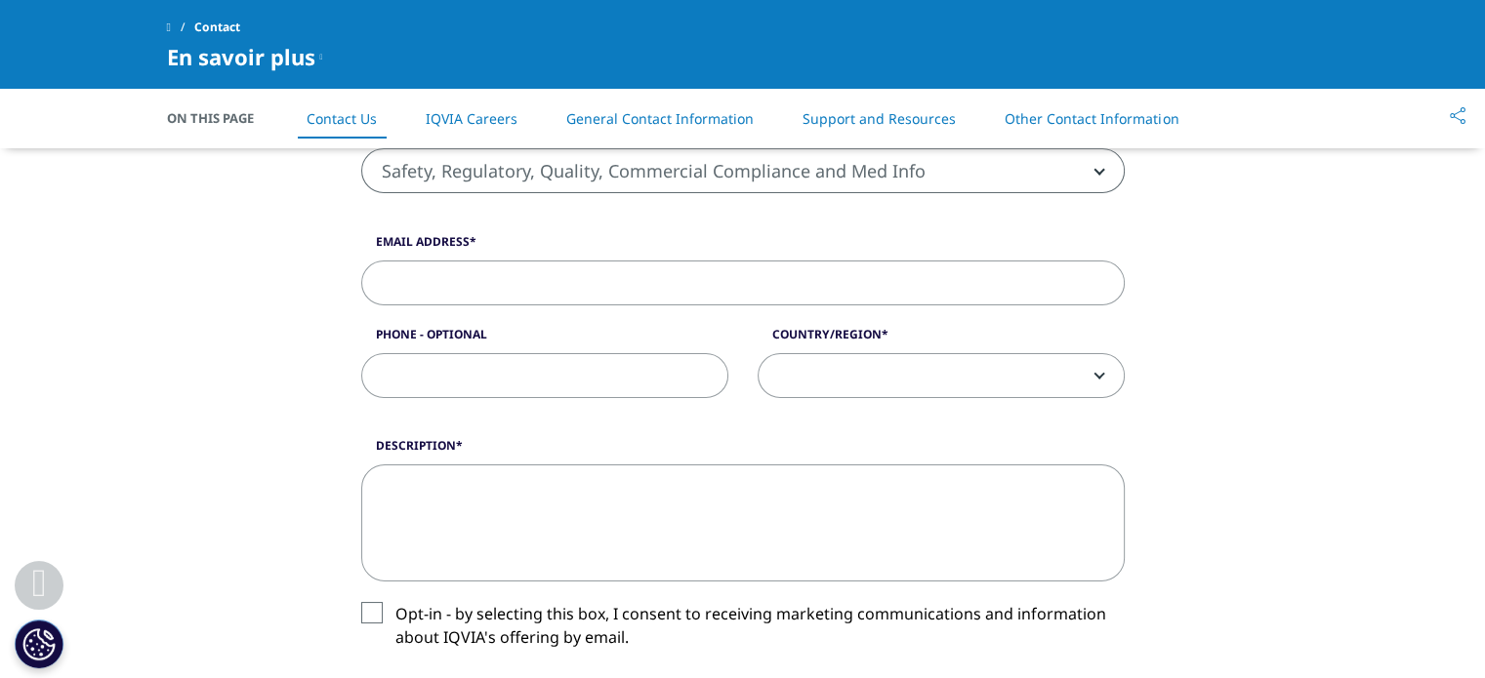
scroll to position [807, 0]
